Goal: Information Seeking & Learning: Learn about a topic

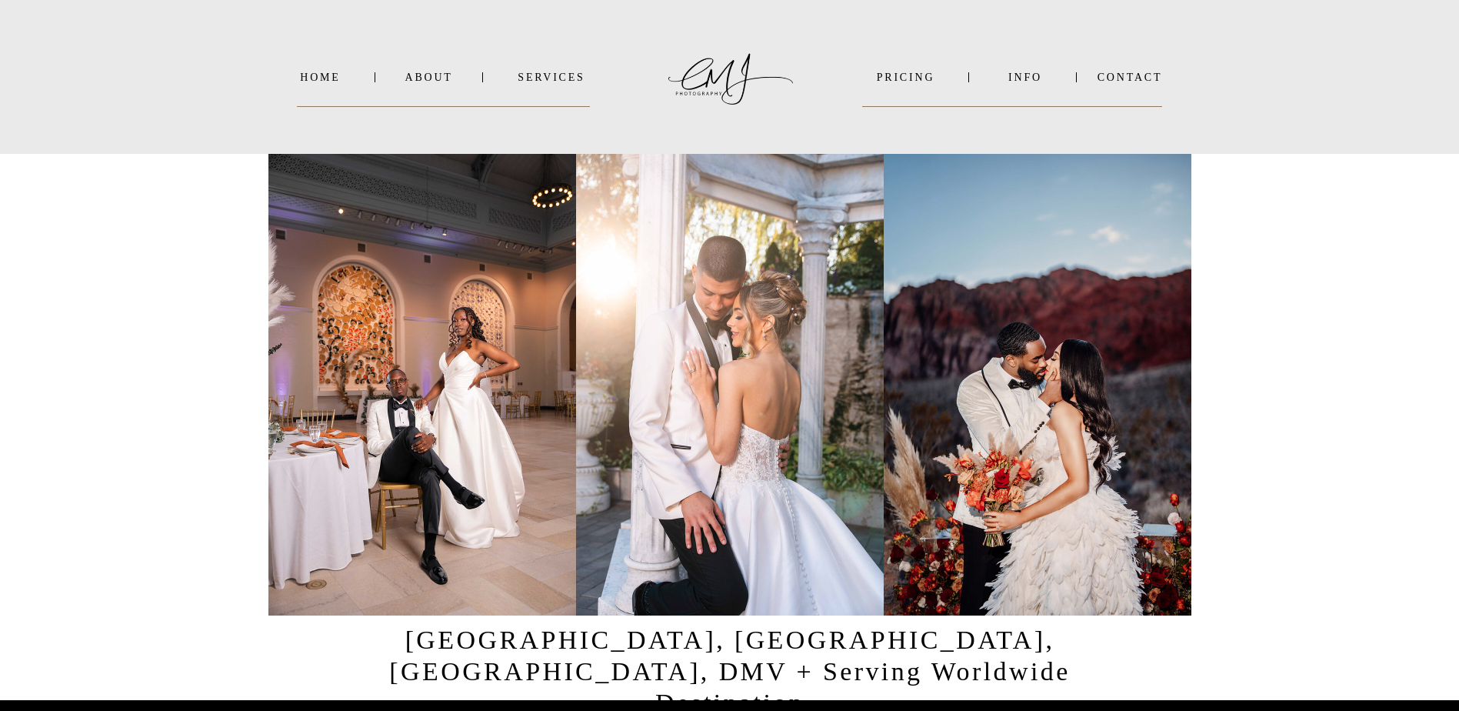
click at [536, 75] on nav "SERVICES" at bounding box center [552, 78] width 78 height 12
click at [542, 94] on b "WEDDINGS" at bounding box center [563, 98] width 64 height 12
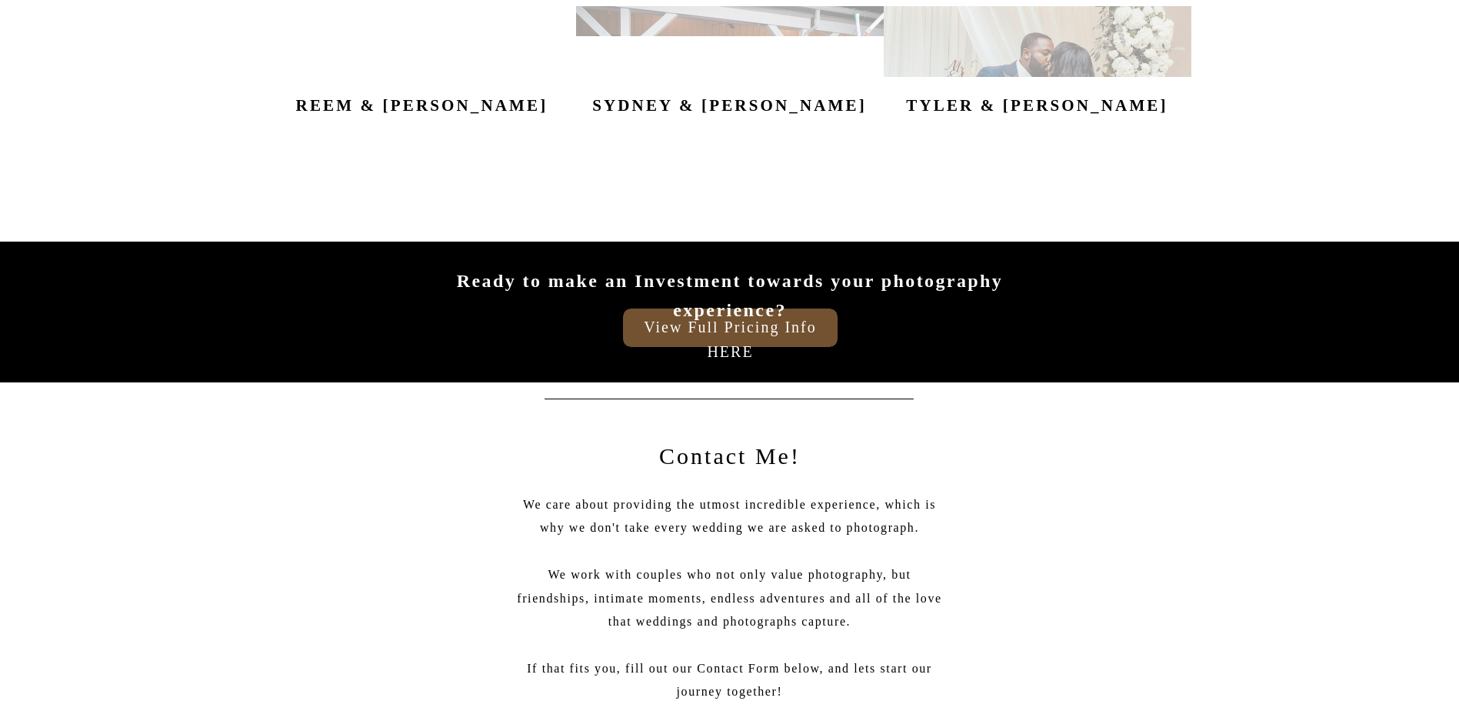
scroll to position [2154, 0]
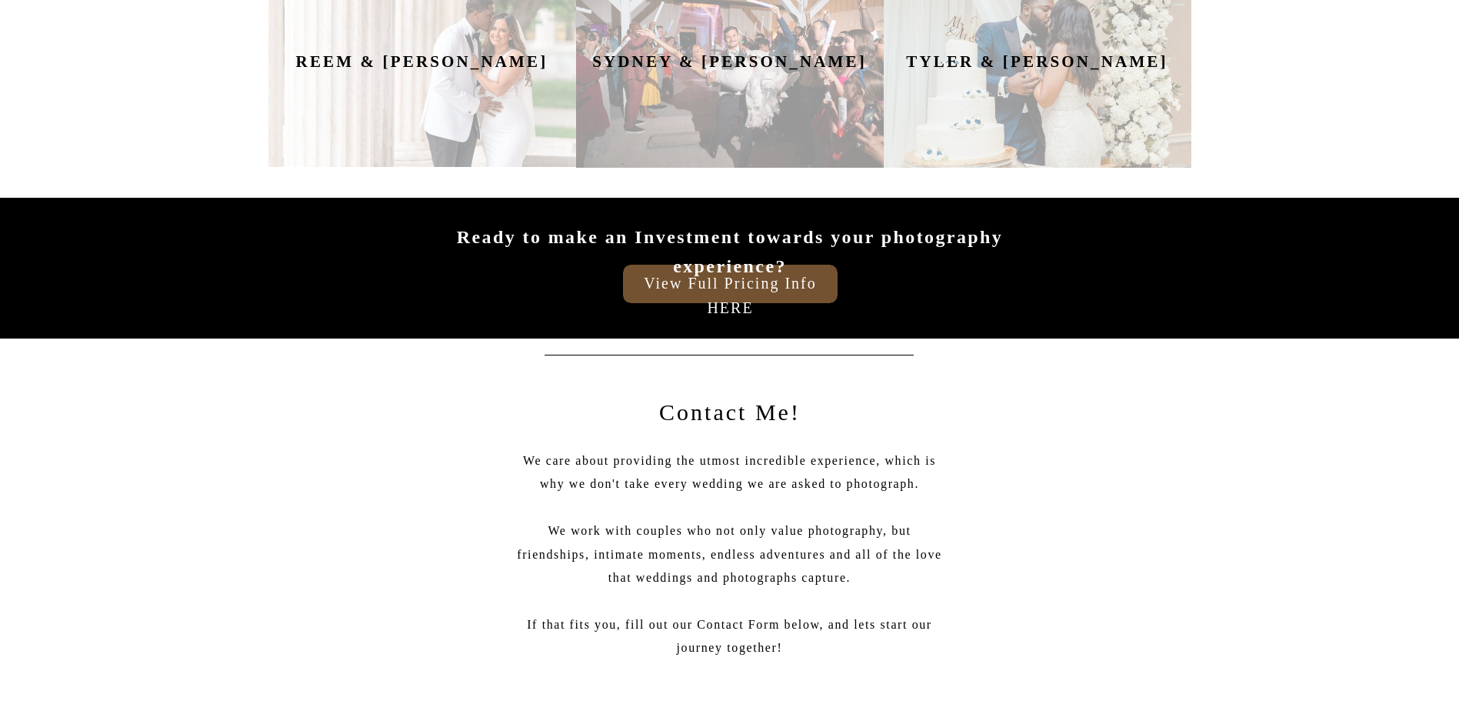
click at [745, 288] on h3 "View Full Pricing Info HERE" at bounding box center [730, 280] width 209 height 18
